Goal: Information Seeking & Learning: Learn about a topic

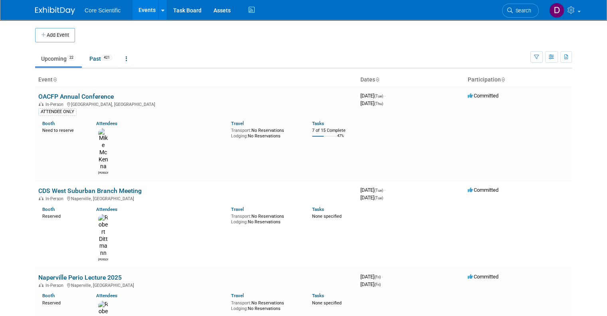
click at [445, 32] on td at bounding box center [310, 35] width 471 height 14
click at [88, 58] on link "Past 421" at bounding box center [100, 58] width 35 height 15
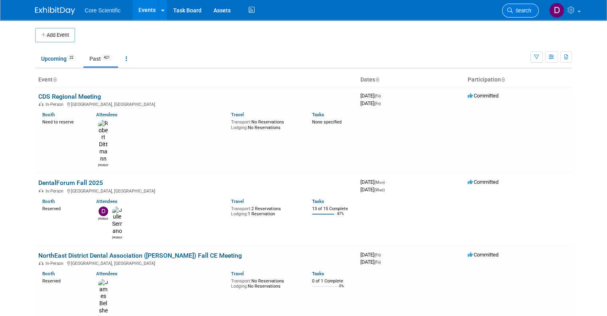
click at [530, 11] on span "Search" at bounding box center [522, 11] width 18 height 6
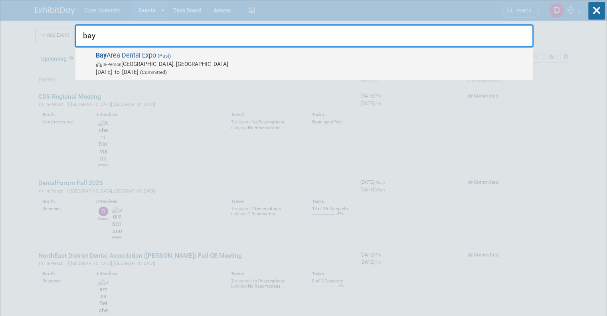
type input "bay"
click at [316, 60] on span "In-Person [GEOGRAPHIC_DATA], [GEOGRAPHIC_DATA]" at bounding box center [312, 64] width 433 height 8
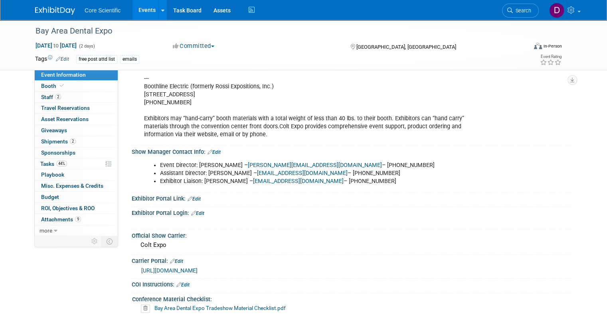
scroll to position [517, 0]
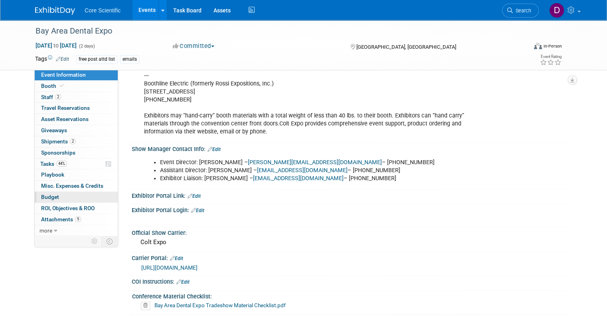
click at [61, 197] on link "Budget" at bounding box center [76, 197] width 83 height 11
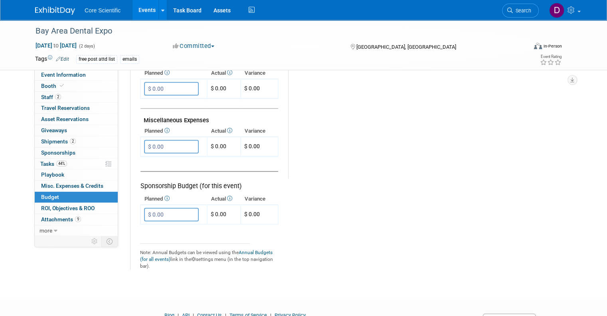
scroll to position [492, 0]
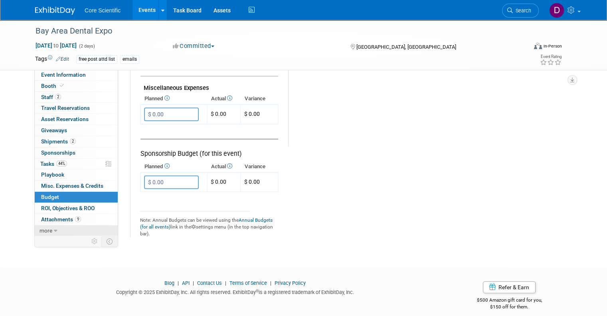
click at [42, 230] on span "more" at bounding box center [46, 230] width 13 height 6
